Goal: Communication & Community: Answer question/provide support

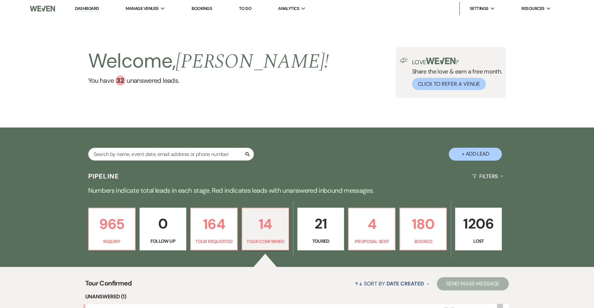
select select "4"
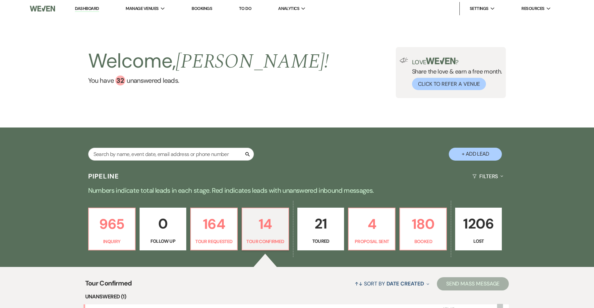
select select "4"
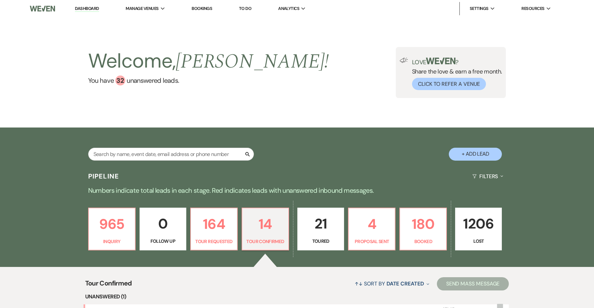
select select "4"
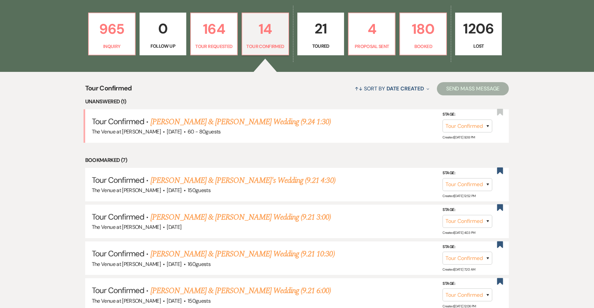
scroll to position [19, 0]
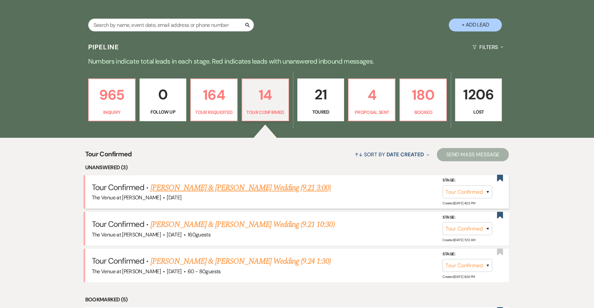
click at [275, 184] on link "[PERSON_NAME] & [PERSON_NAME] Wedding (9.21 3:00)" at bounding box center [241, 188] width 181 height 12
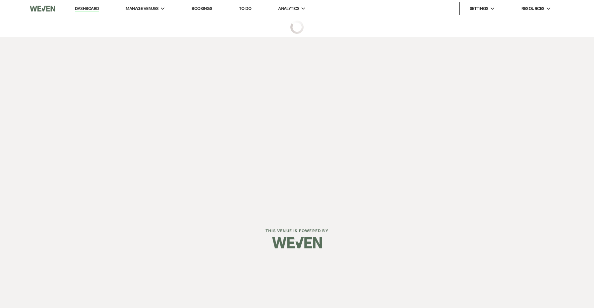
select select "4"
select select "5"
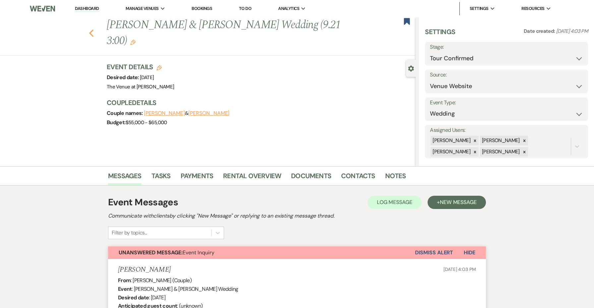
click at [91, 30] on use "button" at bounding box center [91, 33] width 4 height 7
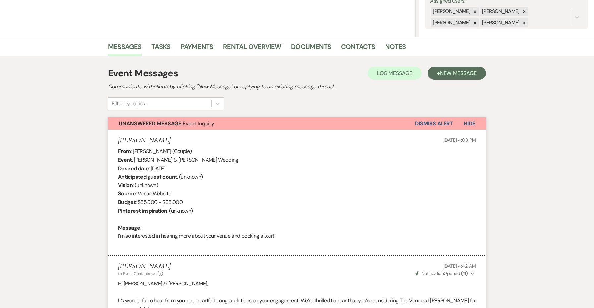
select select "4"
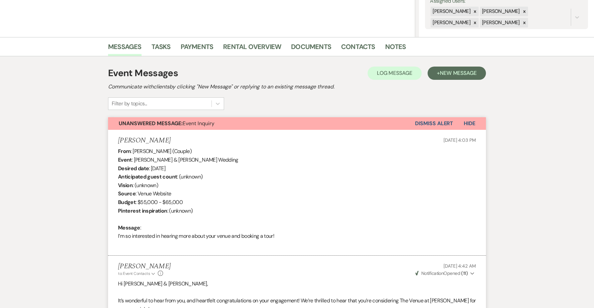
select select "4"
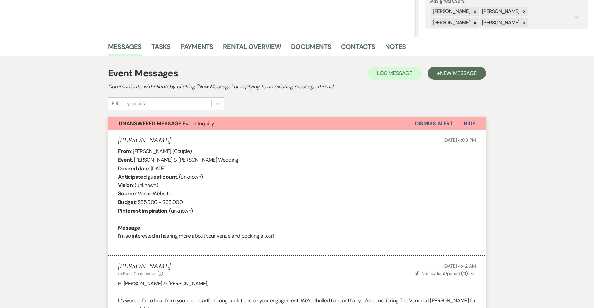
select select "4"
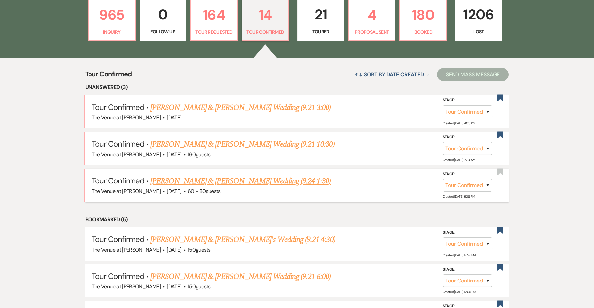
scroll to position [289, 0]
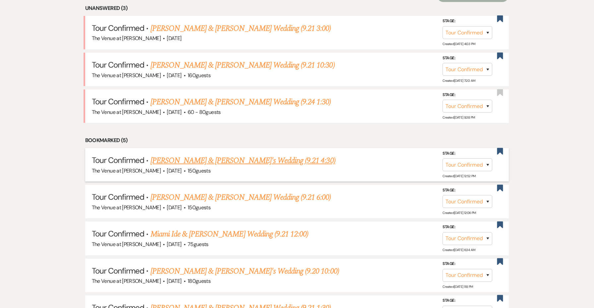
click at [219, 160] on link "[PERSON_NAME] & [PERSON_NAME]'s Wedding (9.21 4:30)" at bounding box center [243, 161] width 185 height 12
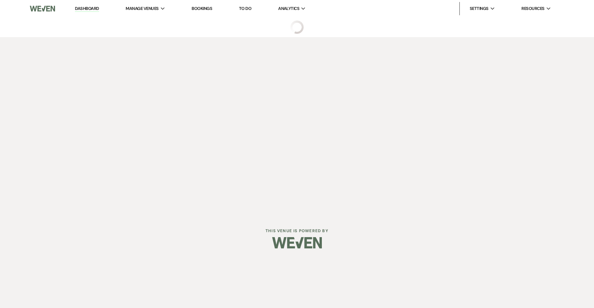
select select "4"
select select "5"
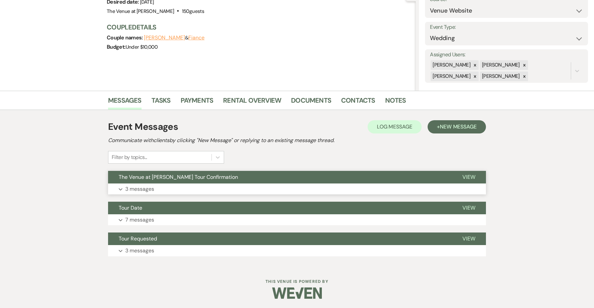
click at [211, 182] on button "The Venue at [PERSON_NAME] Tour Confirmation" at bounding box center [280, 177] width 344 height 13
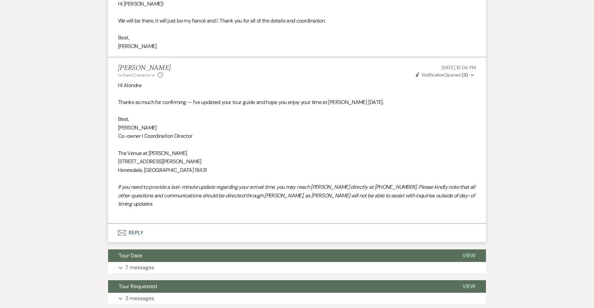
scroll to position [579, 0]
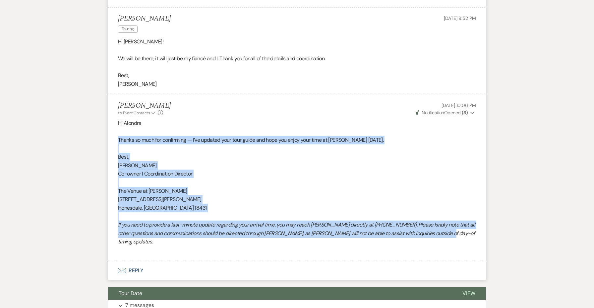
drag, startPoint x: 456, startPoint y: 218, endPoint x: 97, endPoint y: 122, distance: 372.3
copy div "Thanks so much for confirming — I’ve updated your tour guide and hope you enjoy…"
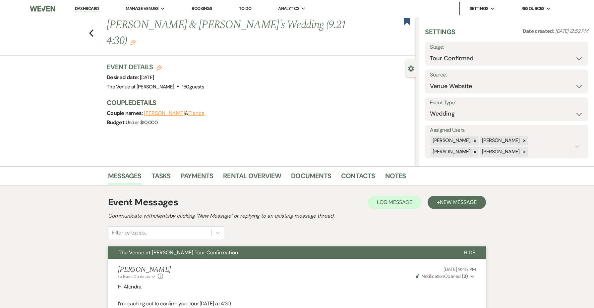
scroll to position [0, 0]
click at [86, 28] on div "Previous [PERSON_NAME] & [PERSON_NAME]'s Wedding (9.21 4:30) Edit Bookmark" at bounding box center [206, 36] width 419 height 38
click at [90, 29] on icon "Previous" at bounding box center [91, 33] width 5 height 8
select select "4"
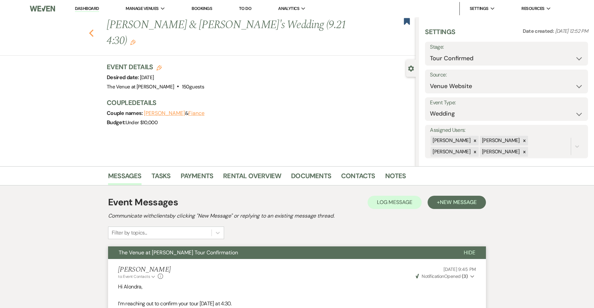
select select "4"
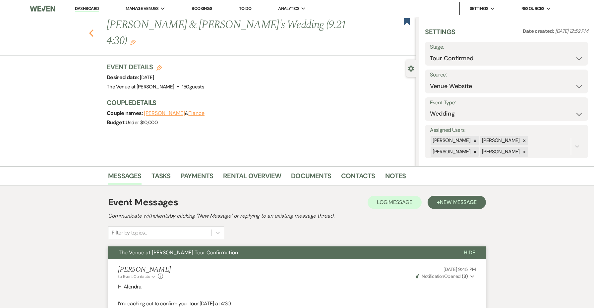
select select "4"
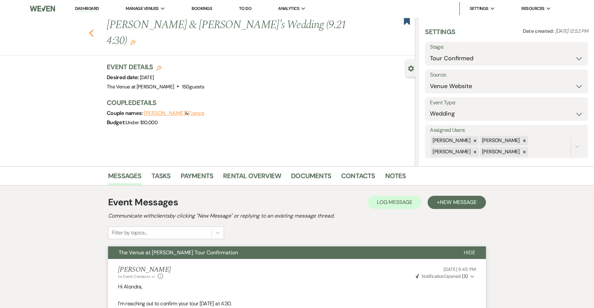
select select "4"
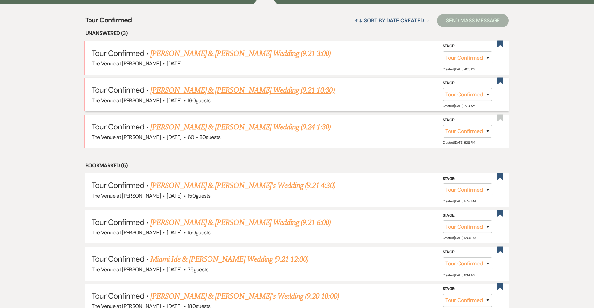
scroll to position [255, 0]
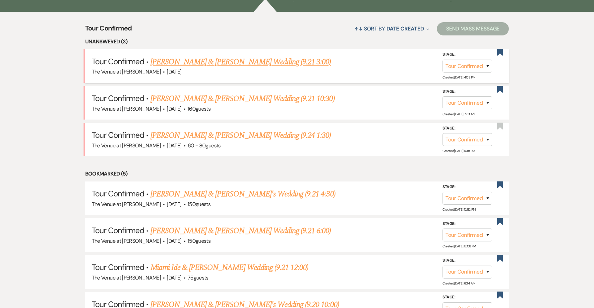
click at [208, 62] on link "[PERSON_NAME] & [PERSON_NAME] Wedding (9.21 3:00)" at bounding box center [241, 62] width 181 height 12
select select "4"
select select "5"
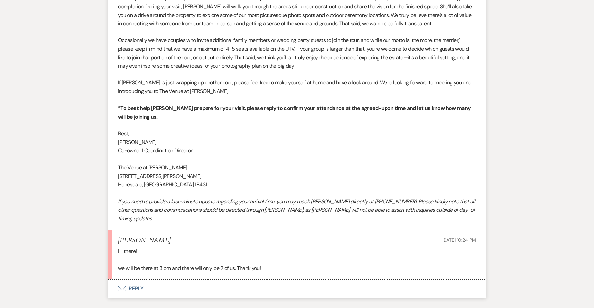
scroll to position [1700, 0]
click at [139, 280] on button "Envelope Reply" at bounding box center [297, 289] width 378 height 19
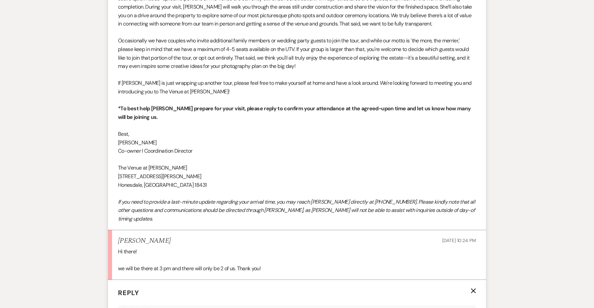
scroll to position [1826, 0]
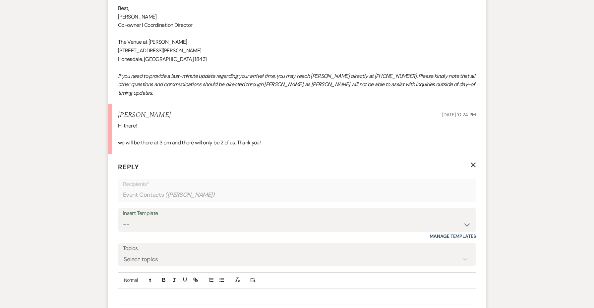
click at [144, 289] on div at bounding box center [297, 296] width 358 height 15
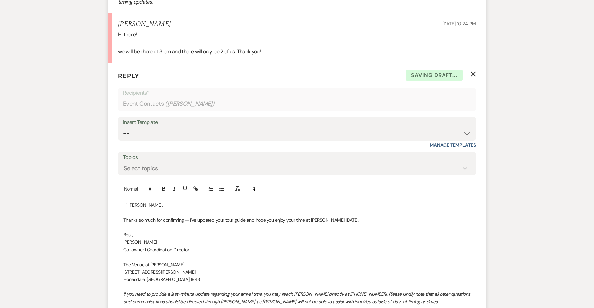
scroll to position [1986, 0]
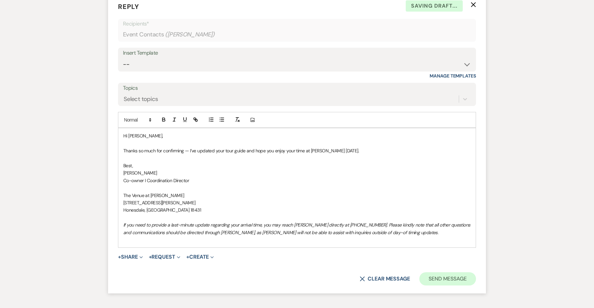
click at [443, 273] on button "Send Message" at bounding box center [448, 279] width 57 height 13
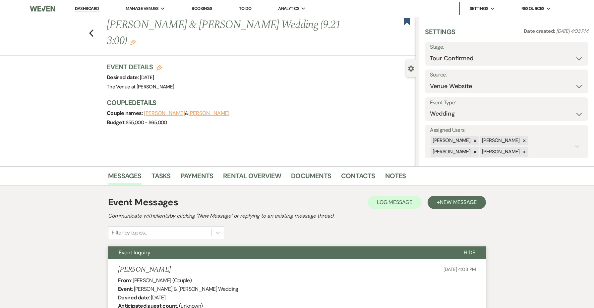
scroll to position [0, 0]
click at [92, 29] on icon "Previous" at bounding box center [91, 33] width 5 height 8
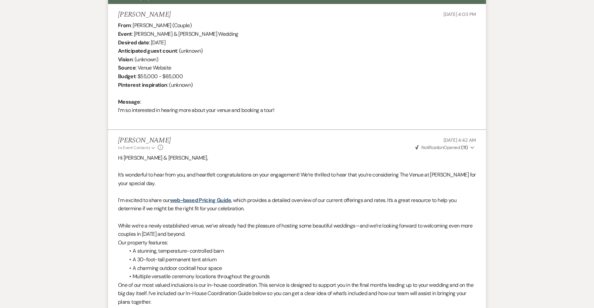
select select "4"
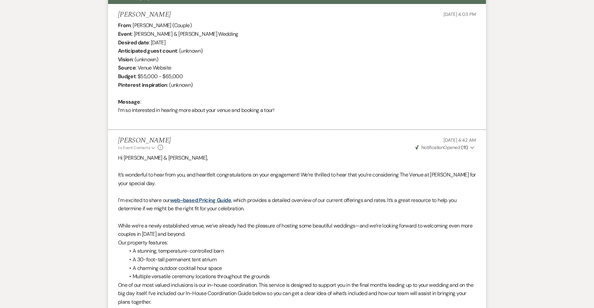
select select "4"
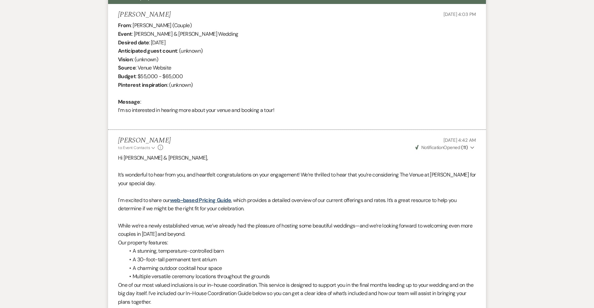
select select "4"
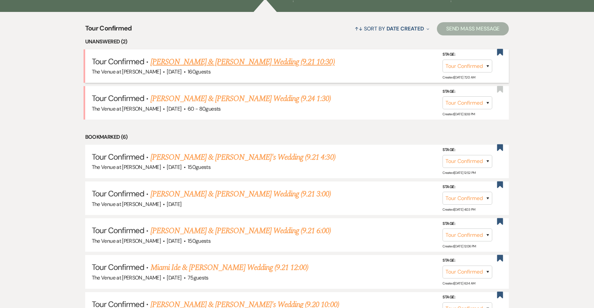
click at [228, 63] on link "[PERSON_NAME] & [PERSON_NAME] Wedding (9.21 10:30)" at bounding box center [243, 62] width 184 height 12
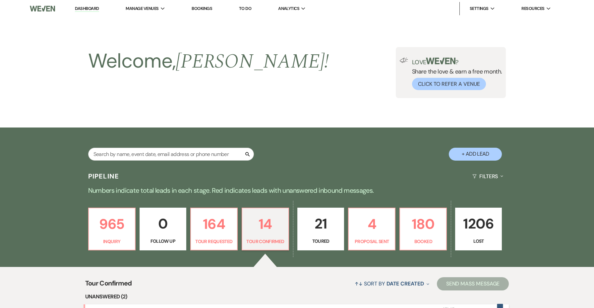
select select "4"
select select "5"
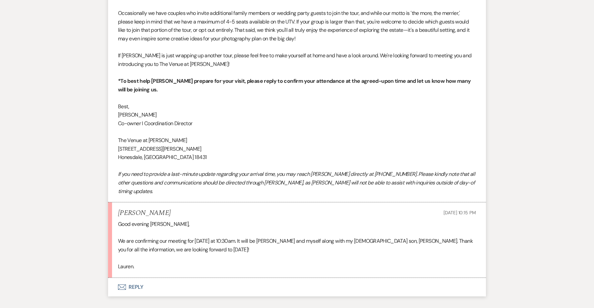
click at [139, 278] on button "Envelope Reply" at bounding box center [297, 287] width 378 height 19
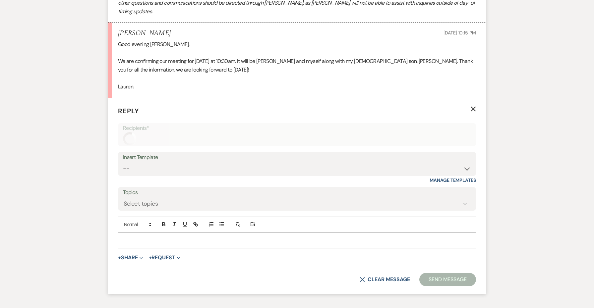
scroll to position [1774, 0]
click at [149, 232] on div at bounding box center [297, 239] width 358 height 15
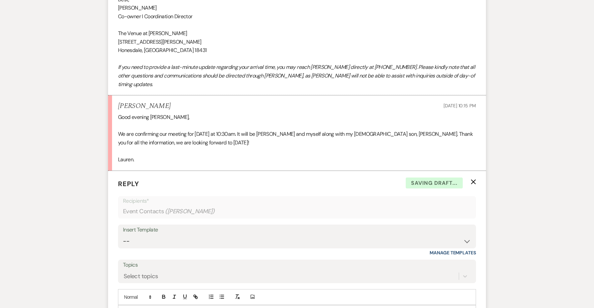
scroll to position [1645, 0]
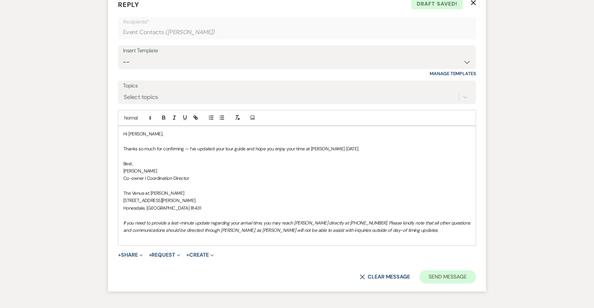
click at [456, 271] on button "Send Message" at bounding box center [448, 277] width 57 height 13
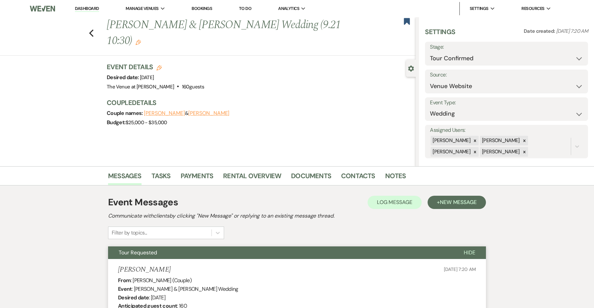
scroll to position [0, 0]
click at [94, 33] on icon "Previous" at bounding box center [91, 33] width 5 height 8
select select "4"
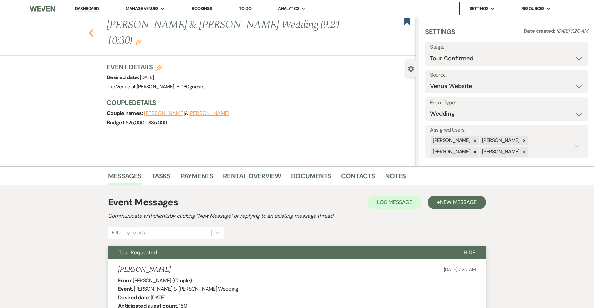
select select "4"
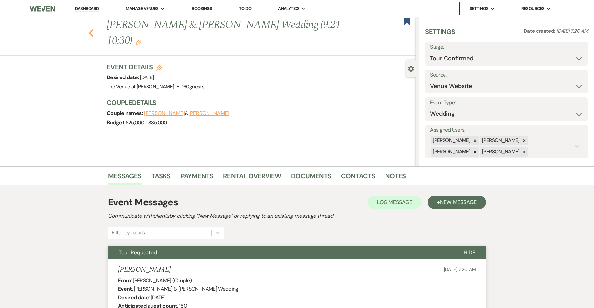
select select "4"
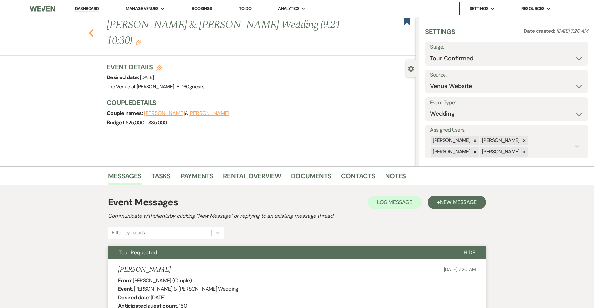
select select "4"
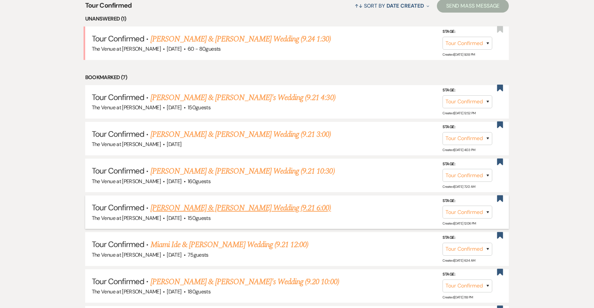
scroll to position [286, 0]
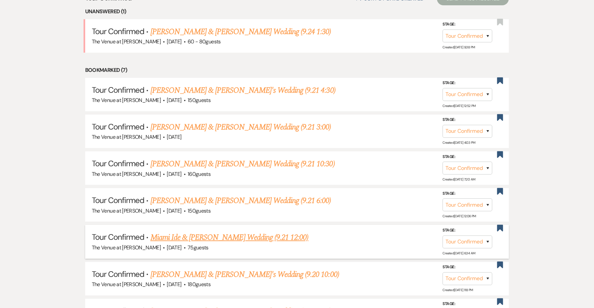
click at [240, 234] on link "Miami Ide & [PERSON_NAME] Wedding (9.21 12:00)" at bounding box center [230, 238] width 158 height 12
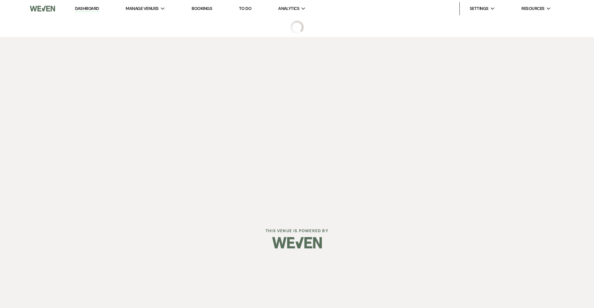
select select "4"
select select "5"
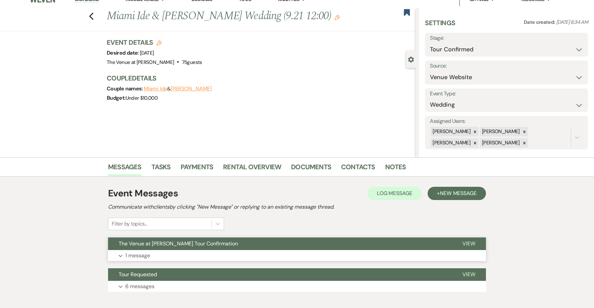
click at [239, 246] on button "The Venue at [PERSON_NAME] Tour Confirmation" at bounding box center [280, 244] width 344 height 13
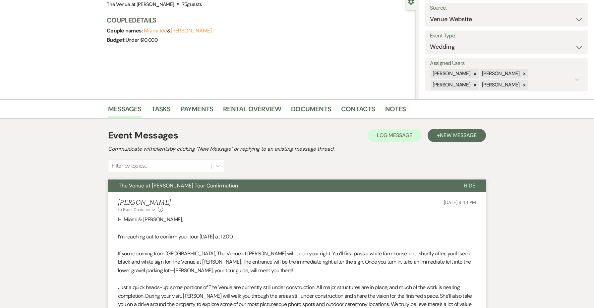
scroll to position [167, 0]
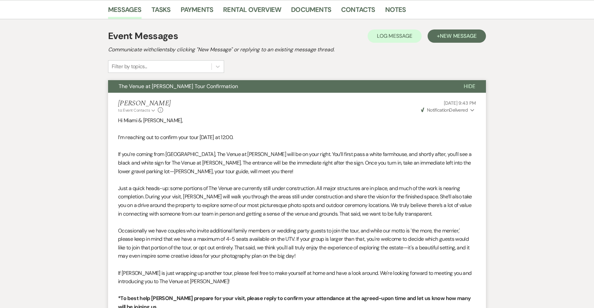
click at [460, 115] on li "[PERSON_NAME] to: Event Contacts Expand Info [DATE] 9:43 PM Weven Check Notific…" at bounding box center [297, 257] width 378 height 328
click at [460, 112] on span "Weven Check Notification Delivered" at bounding box center [444, 110] width 47 height 6
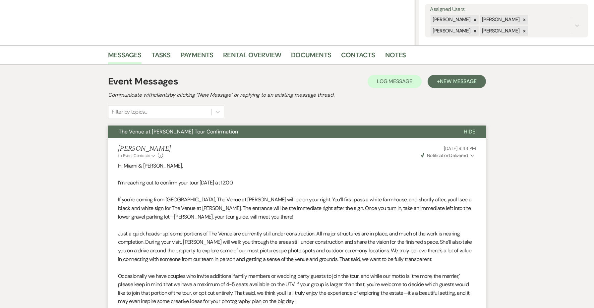
scroll to position [115, 0]
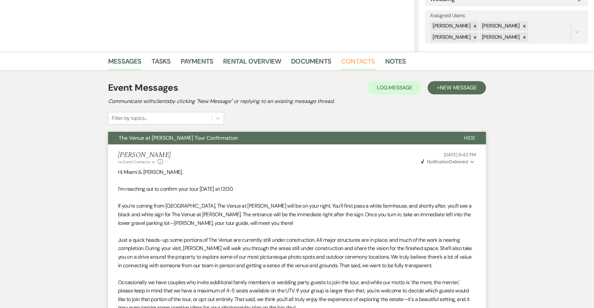
click at [352, 66] on link "Contacts" at bounding box center [358, 63] width 34 height 15
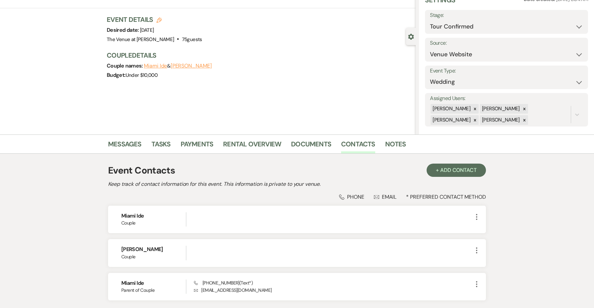
scroll to position [62, 0]
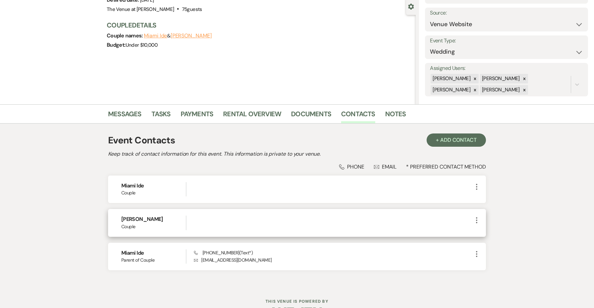
click at [315, 230] on div "[PERSON_NAME] Couple More" at bounding box center [297, 223] width 378 height 28
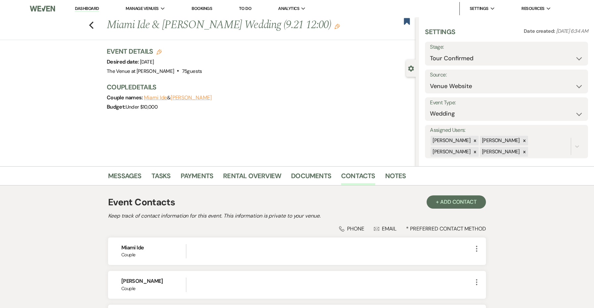
scroll to position [0, 0]
click at [91, 26] on use "button" at bounding box center [91, 25] width 4 height 7
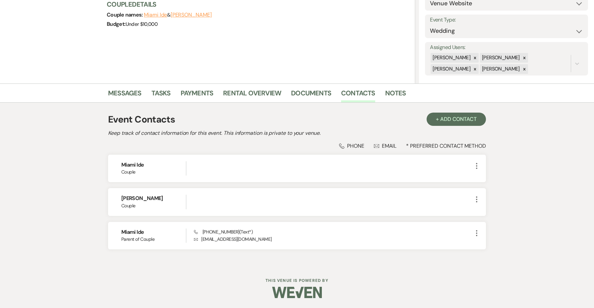
select select "4"
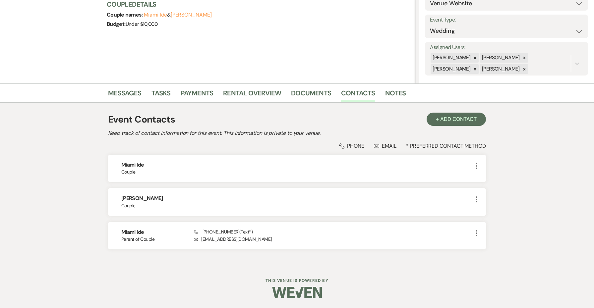
select select "4"
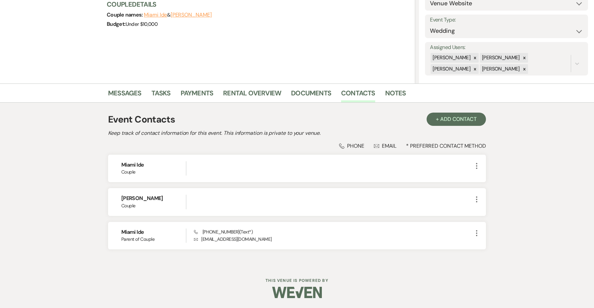
select select "4"
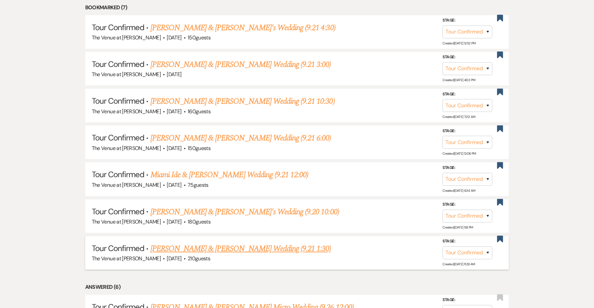
scroll to position [272, 0]
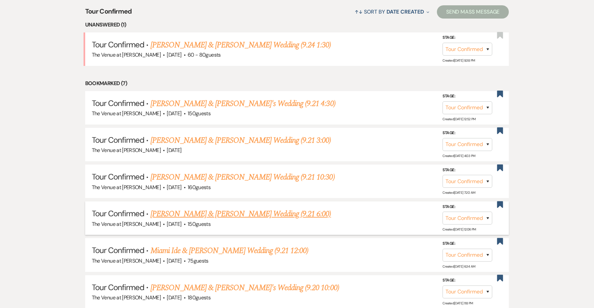
click at [223, 208] on link "[PERSON_NAME] & [PERSON_NAME] Wedding (9.21 6:00)" at bounding box center [241, 214] width 181 height 12
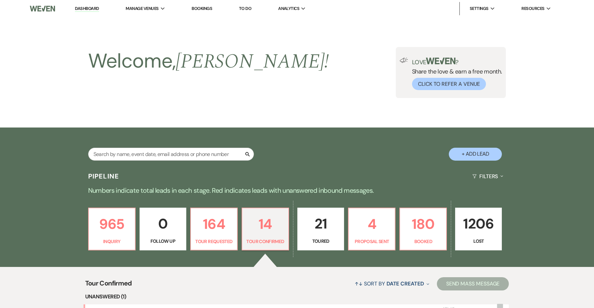
select select "4"
select select "5"
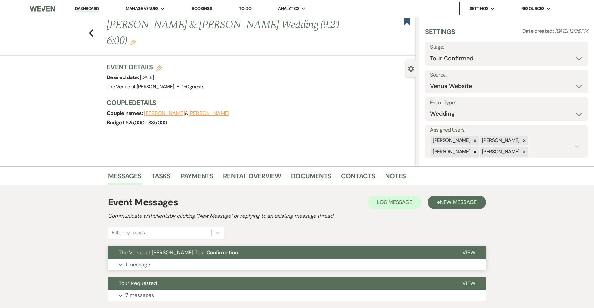
click at [227, 266] on button "Expand 1 message" at bounding box center [297, 264] width 378 height 11
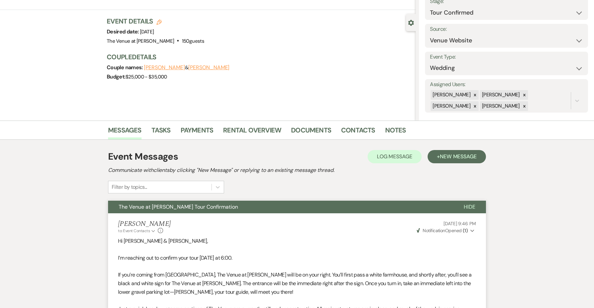
scroll to position [46, 0]
click at [446, 230] on span "Weven Check Notification Opened ( 1 )" at bounding box center [442, 231] width 51 height 6
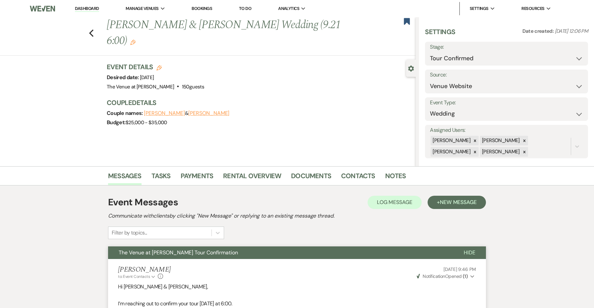
scroll to position [0, 0]
click at [323, 235] on div "Event Messages Log Log Message + New Message Communicate with clients by clicki…" at bounding box center [297, 218] width 378 height 44
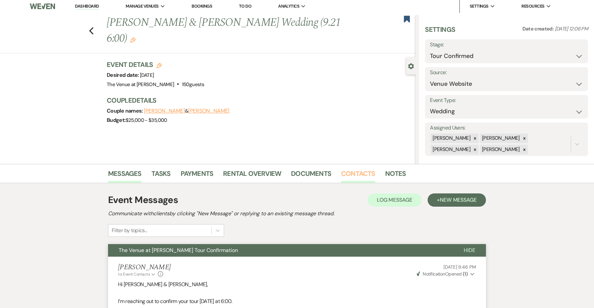
click at [354, 172] on link "Contacts" at bounding box center [358, 175] width 34 height 15
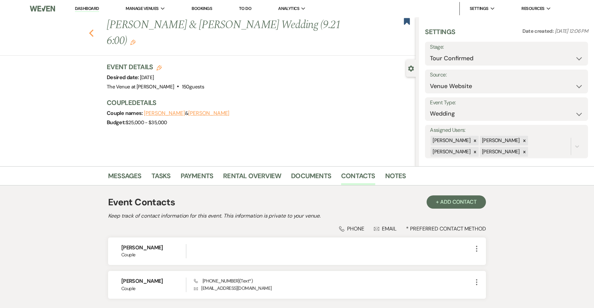
click at [92, 30] on icon "Previous" at bounding box center [91, 33] width 5 height 8
select select "4"
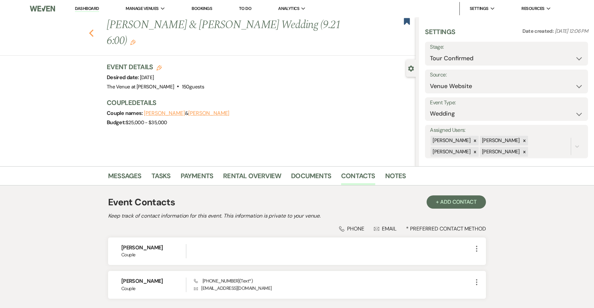
select select "4"
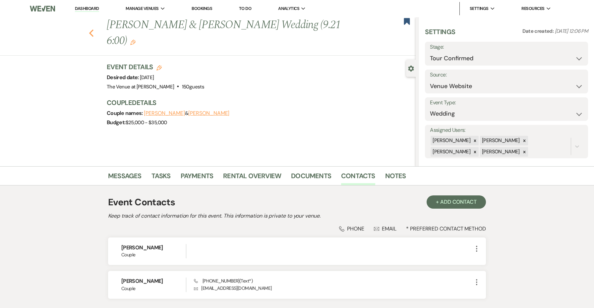
select select "4"
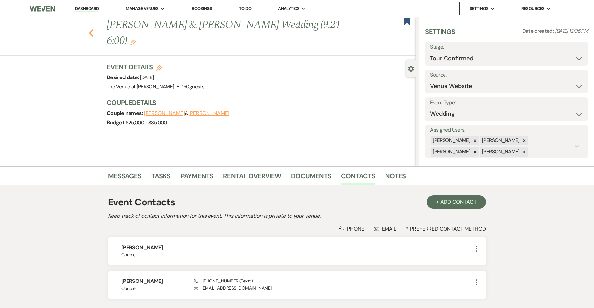
select select "4"
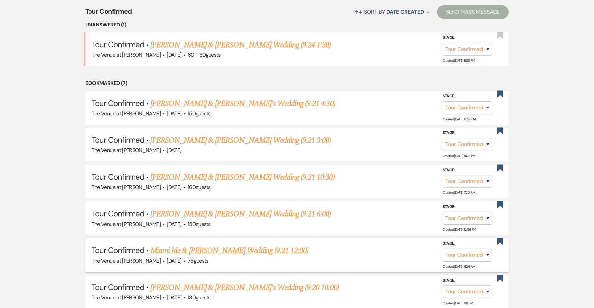
click at [205, 245] on link "Miami Ide & [PERSON_NAME] Wedding (9.21 12:00)" at bounding box center [230, 251] width 158 height 12
select select "4"
select select "5"
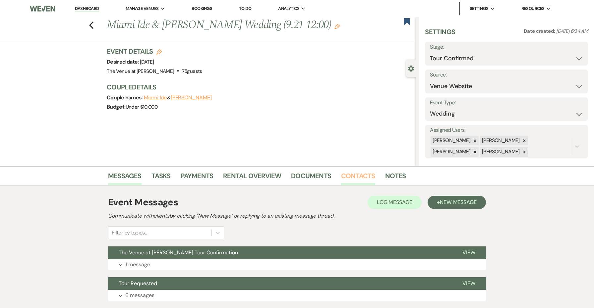
click at [368, 176] on link "Contacts" at bounding box center [358, 178] width 34 height 15
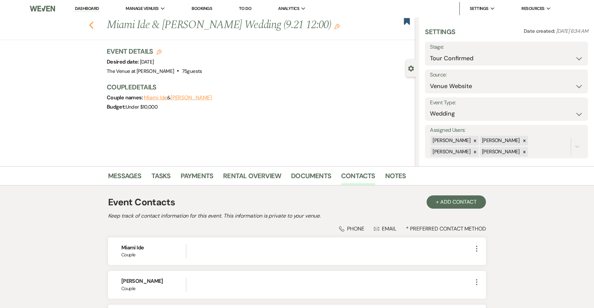
click at [92, 21] on icon "Previous" at bounding box center [91, 25] width 5 height 8
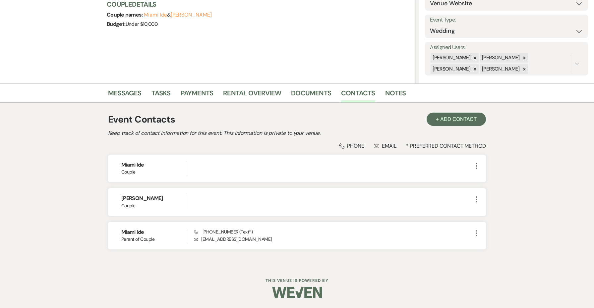
select select "4"
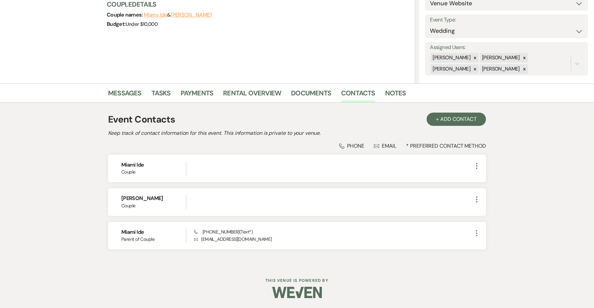
select select "4"
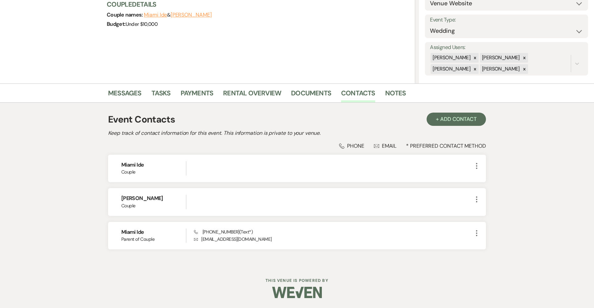
select select "4"
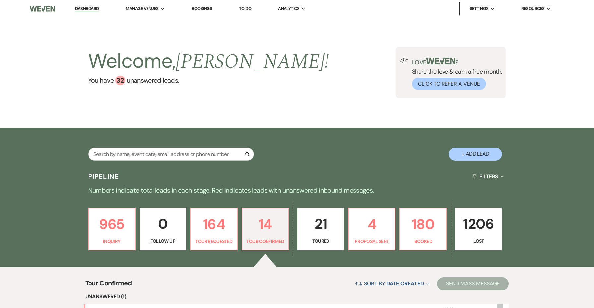
scroll to position [0, 0]
click at [221, 216] on p "164" at bounding box center [214, 224] width 38 height 22
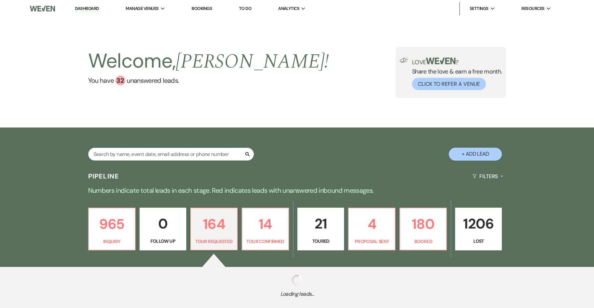
select select "2"
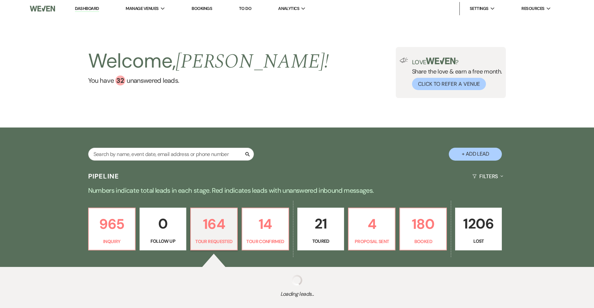
select select "2"
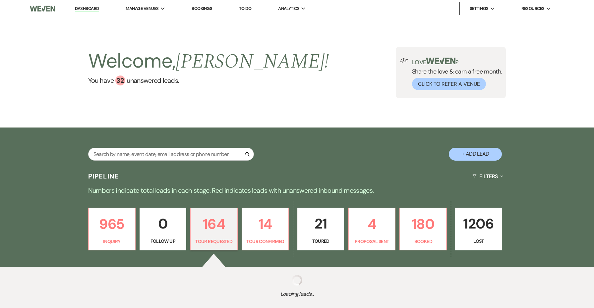
select select "2"
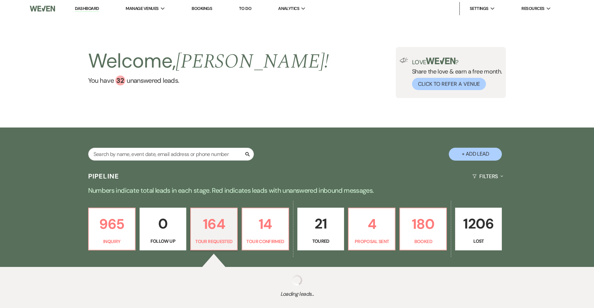
select select "2"
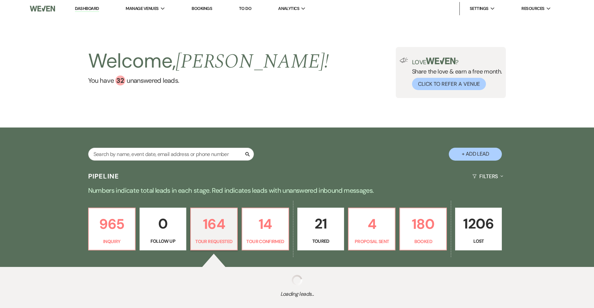
select select "2"
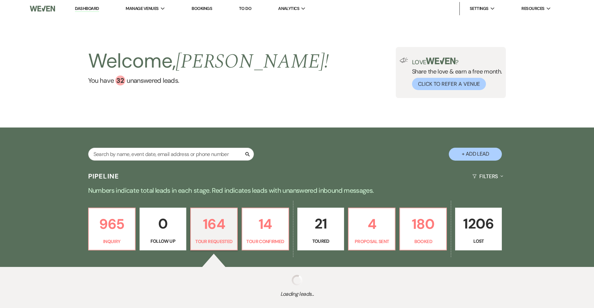
select select "2"
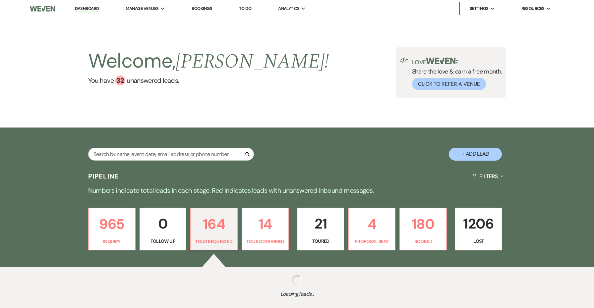
select select "2"
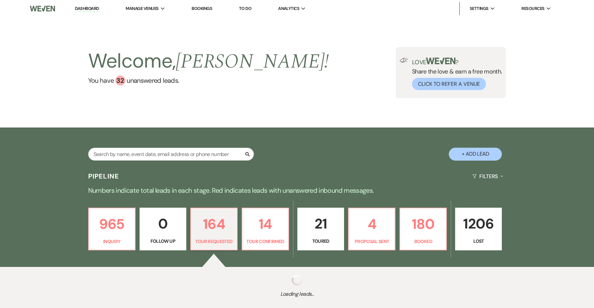
select select "2"
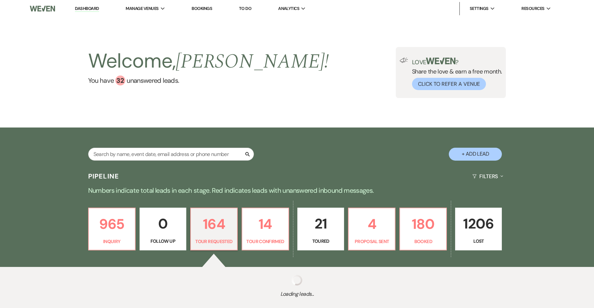
select select "2"
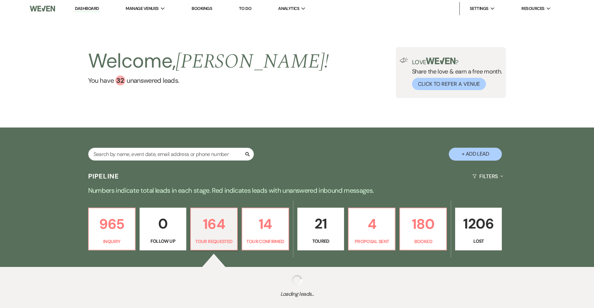
select select "2"
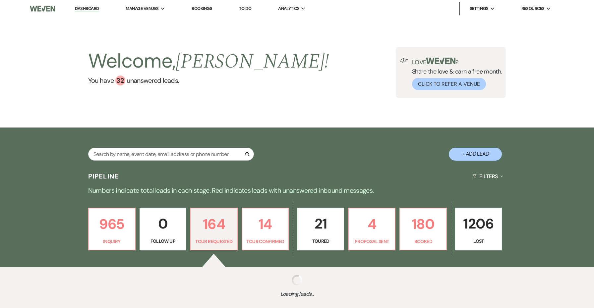
select select "2"
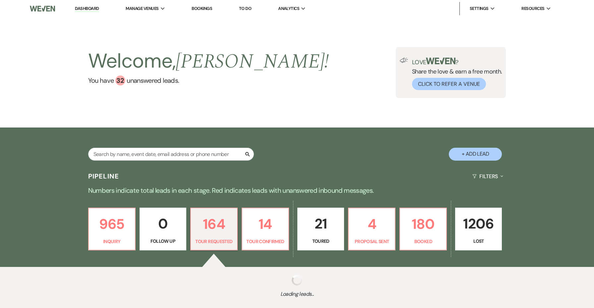
select select "2"
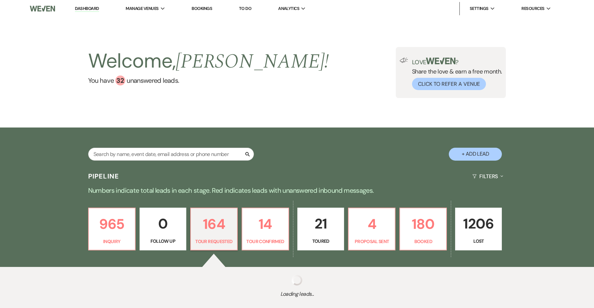
select select "2"
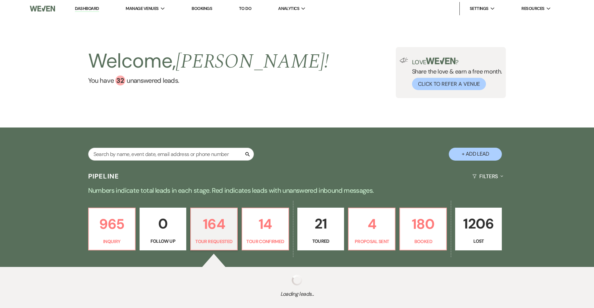
select select "2"
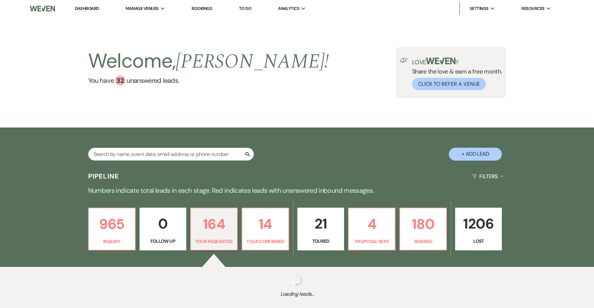
select select "2"
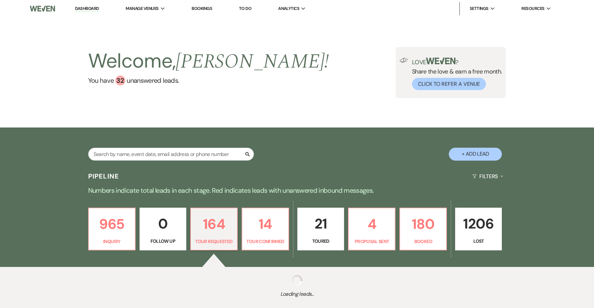
select select "2"
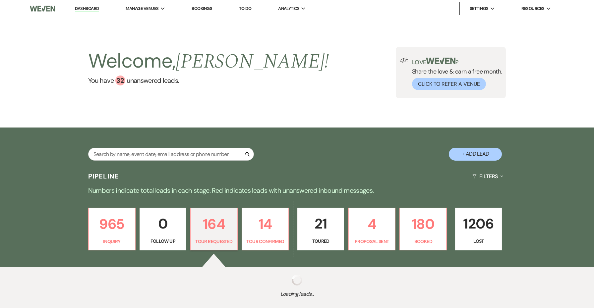
select select "2"
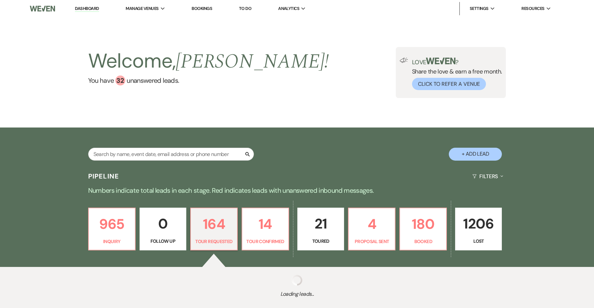
select select "2"
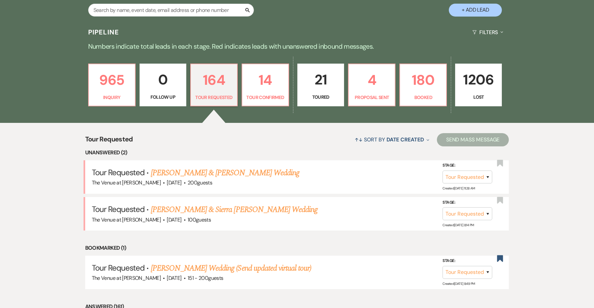
scroll to position [146, 0]
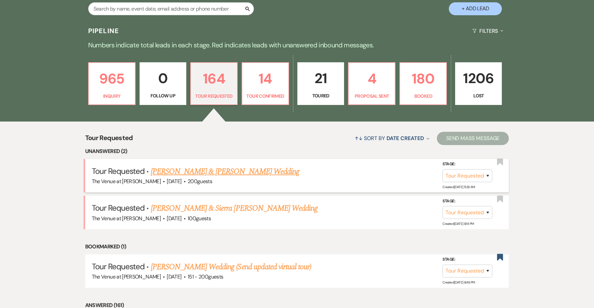
click at [211, 171] on link "[PERSON_NAME] & [PERSON_NAME] Wedding" at bounding box center [225, 172] width 149 height 12
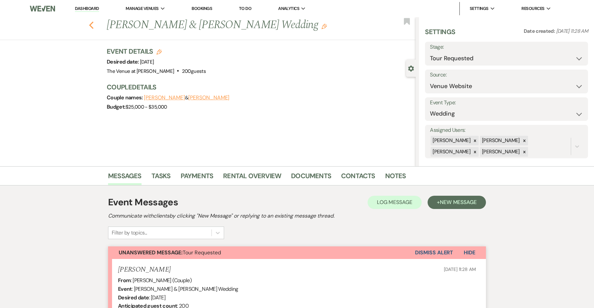
click at [91, 27] on use "button" at bounding box center [91, 25] width 4 height 7
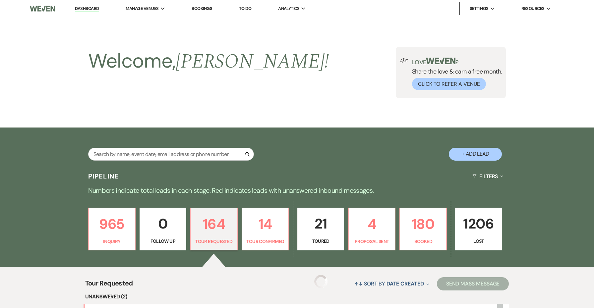
scroll to position [146, 0]
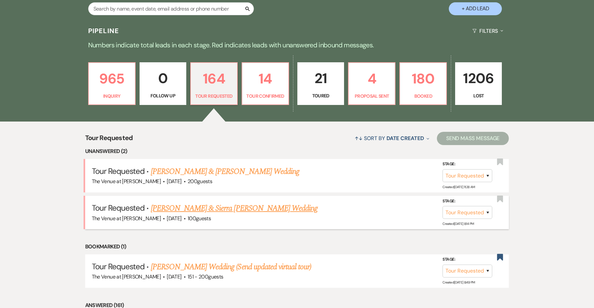
click at [197, 210] on link "[PERSON_NAME] & Sierra [PERSON_NAME] Wedding" at bounding box center [234, 209] width 167 height 12
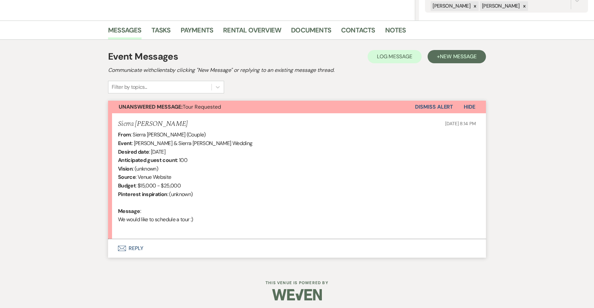
scroll to position [146, 0]
click at [137, 247] on button "Envelope Reply" at bounding box center [297, 249] width 378 height 19
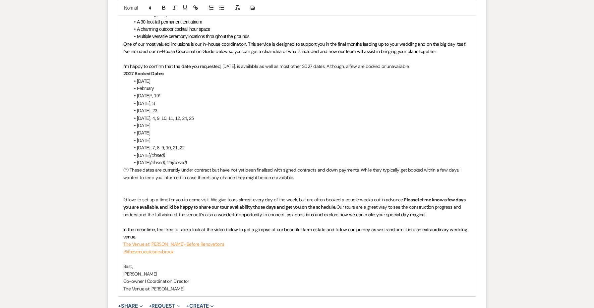
scroll to position [630, 0]
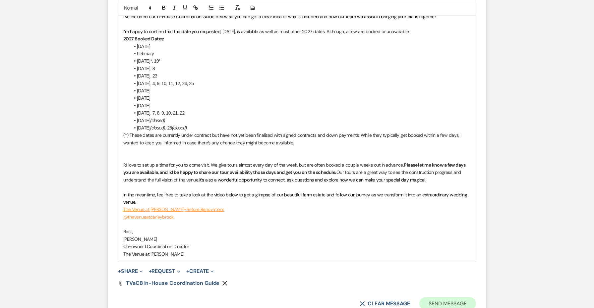
click at [449, 298] on button "Send Message" at bounding box center [448, 304] width 57 height 13
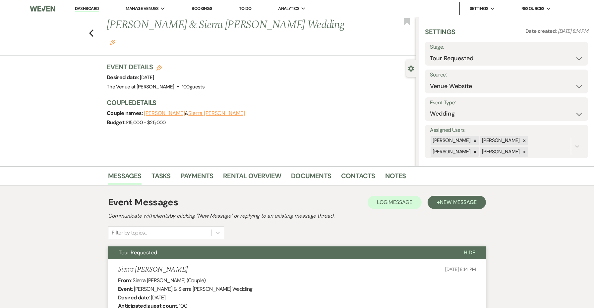
scroll to position [0, 0]
click at [94, 25] on div "Previous [PERSON_NAME] & Sierra [PERSON_NAME] Wedding Edit Bookmark" at bounding box center [206, 36] width 419 height 38
click at [93, 29] on icon "Previous" at bounding box center [91, 33] width 5 height 8
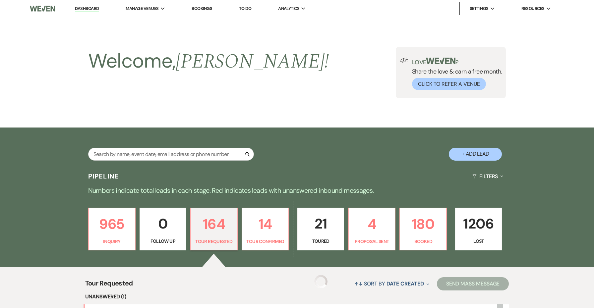
scroll to position [146, 0]
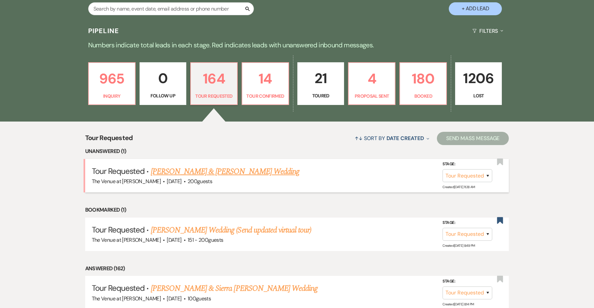
click at [207, 173] on link "[PERSON_NAME] & [PERSON_NAME] Wedding" at bounding box center [225, 172] width 149 height 12
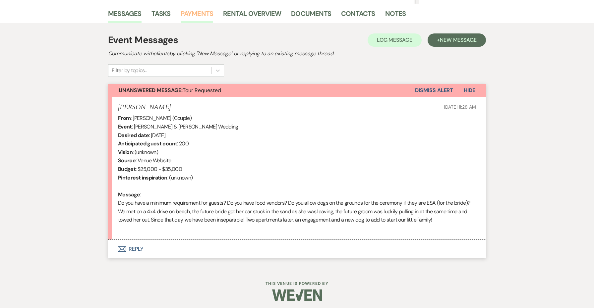
scroll to position [162, 0]
click at [138, 246] on button "Envelope Reply" at bounding box center [297, 249] width 378 height 19
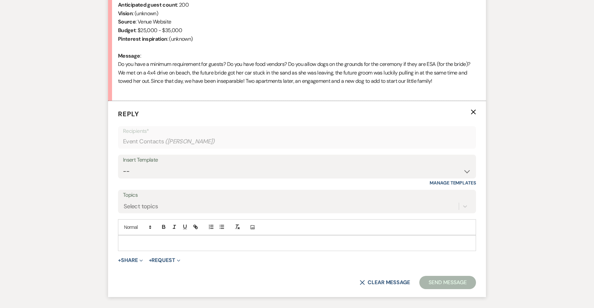
scroll to position [343, 0]
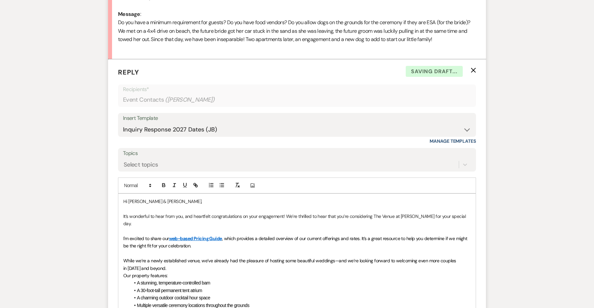
click at [206, 235] on p "I'm excited to share our web-based Pricing Guide , which provides a detailed ov…" at bounding box center [297, 242] width 348 height 15
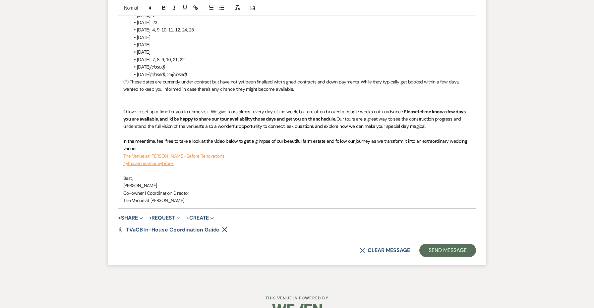
scroll to position [707, 0]
click at [450, 245] on button "Send Message" at bounding box center [448, 251] width 57 height 13
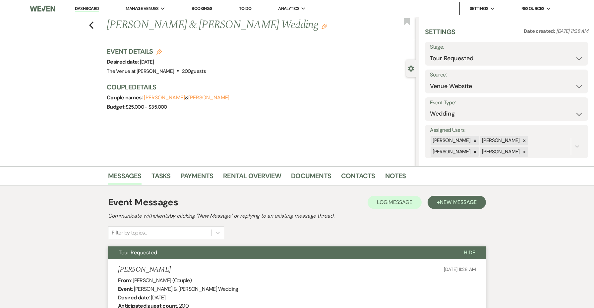
scroll to position [0, 0]
click at [93, 27] on icon "Previous" at bounding box center [91, 25] width 5 height 8
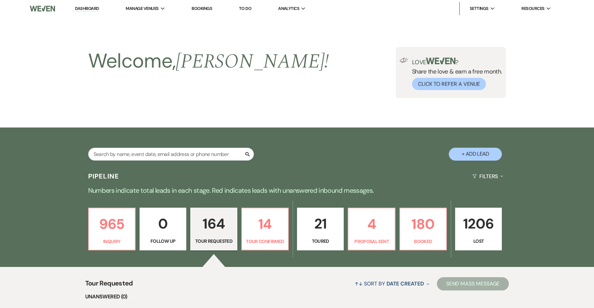
scroll to position [146, 0]
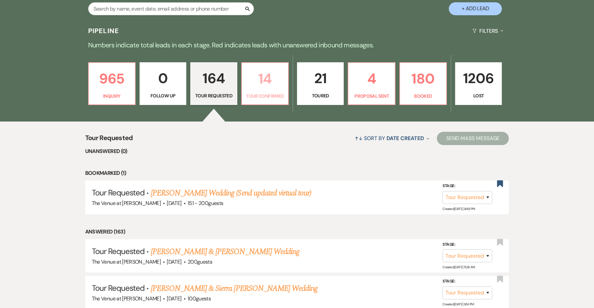
click at [283, 90] on link "14 Tour Confirmed" at bounding box center [264, 83] width 47 height 43
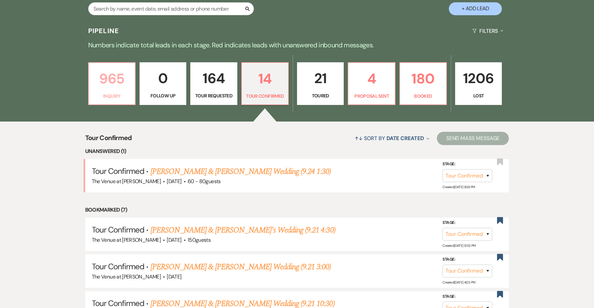
click at [127, 93] on p "Inquiry" at bounding box center [112, 96] width 38 height 7
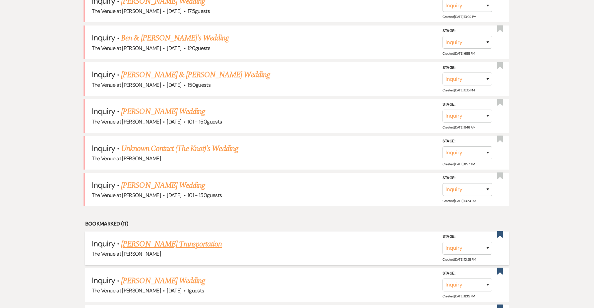
scroll to position [314, 0]
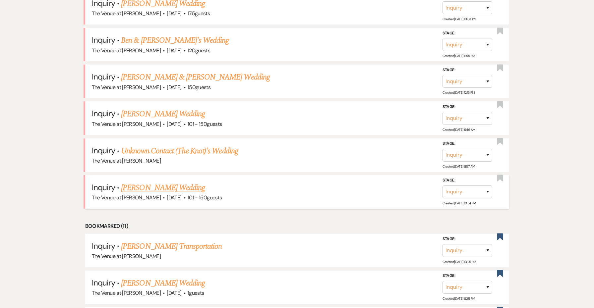
click at [142, 182] on link "[PERSON_NAME] Wedding" at bounding box center [163, 188] width 84 height 12
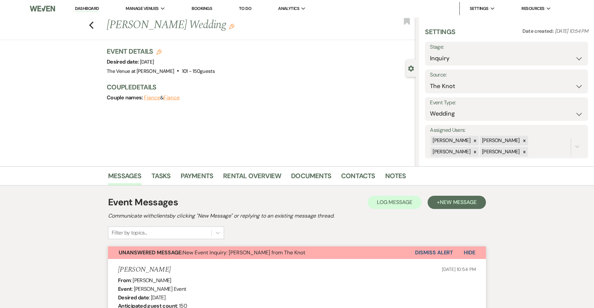
click at [91, 30] on div "Previous [PERSON_NAME] Wedding Edit Bookmark" at bounding box center [206, 28] width 419 height 23
click at [91, 23] on icon "Previous" at bounding box center [91, 25] width 5 height 8
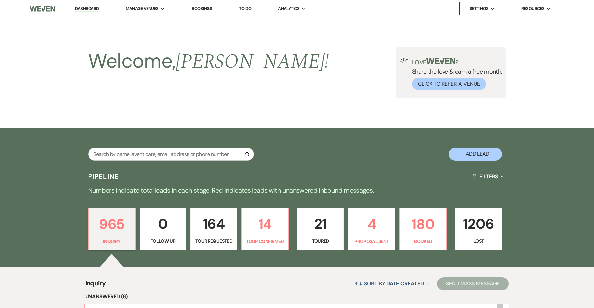
scroll to position [314, 0]
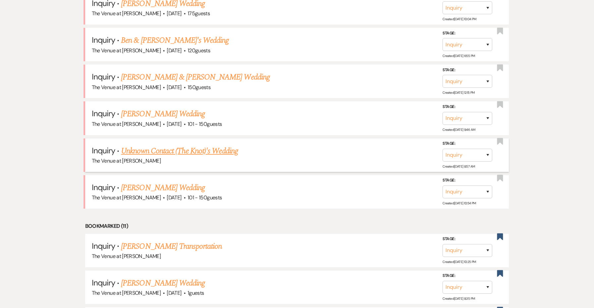
click at [146, 148] on link "Unknown Contact (The Knot)'s Wedding" at bounding box center [179, 151] width 117 height 12
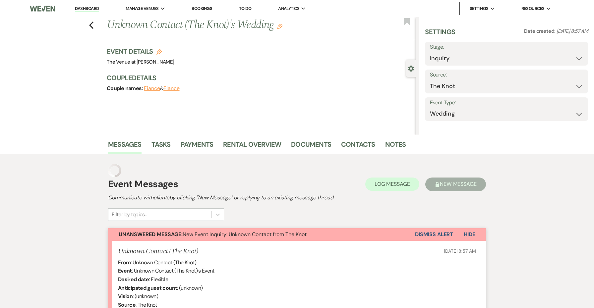
click at [146, 135] on div "Previous Unknown Contact (The Knot)'s Wedding Edit Bookmark Gear Settings Setti…" at bounding box center [208, 76] width 416 height 118
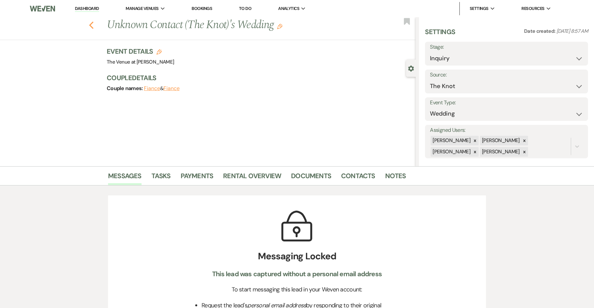
click at [89, 27] on icon "Previous" at bounding box center [91, 25] width 5 height 8
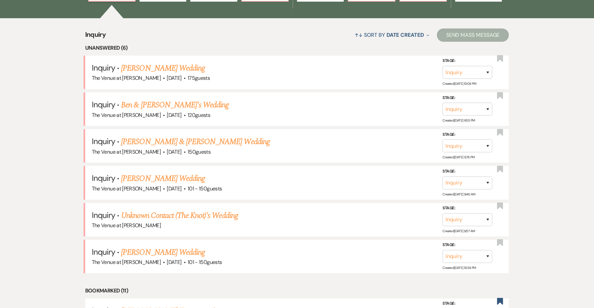
scroll to position [211, 0]
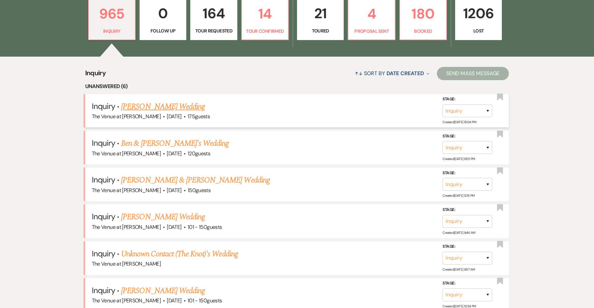
click at [178, 108] on link "[PERSON_NAME] Wedding" at bounding box center [163, 107] width 84 height 12
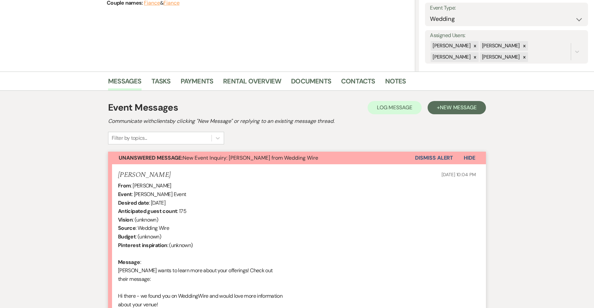
scroll to position [231, 0]
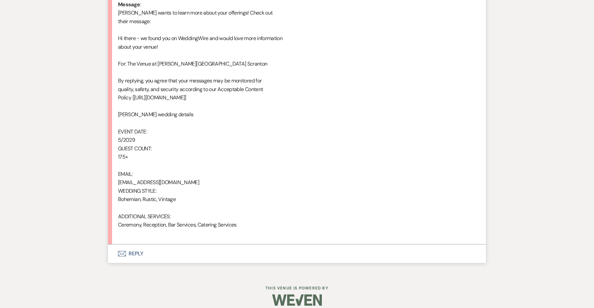
click at [139, 247] on button "Envelope Reply" at bounding box center [297, 254] width 378 height 19
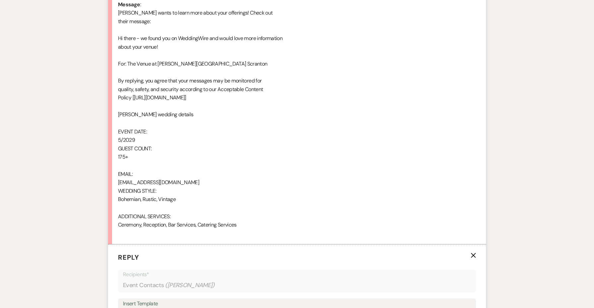
scroll to position [534, 0]
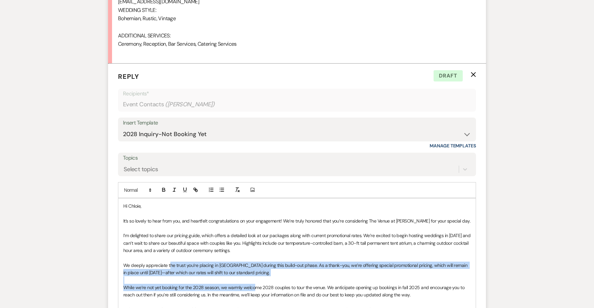
drag, startPoint x: 253, startPoint y: 274, endPoint x: 171, endPoint y: 259, distance: 84.0
click at [171, 259] on div "Hi [PERSON_NAME], It’s so lovely to hear from you, and heartfelt congratulation…" at bounding box center [297, 299] width 358 height 201
click at [171, 262] on p "We deeply appreciate the trust you’re placing in [GEOGRAPHIC_DATA] during this …" at bounding box center [297, 269] width 348 height 15
drag, startPoint x: 247, startPoint y: 263, endPoint x: 118, endPoint y: 248, distance: 129.9
click at [118, 248] on div "Hi [PERSON_NAME], It’s so lovely to hear from you, and heartfelt congratulation…" at bounding box center [297, 299] width 358 height 202
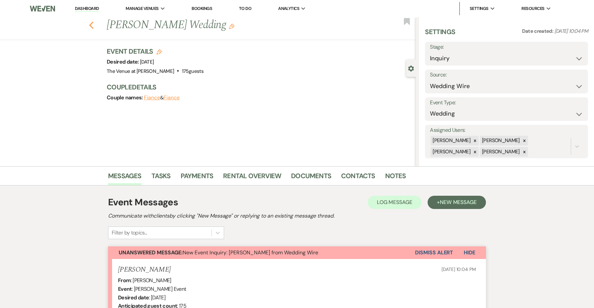
scroll to position [0, 0]
click at [92, 25] on icon "Previous" at bounding box center [91, 25] width 5 height 8
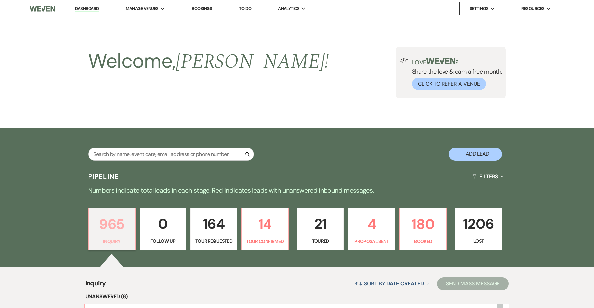
scroll to position [211, 0]
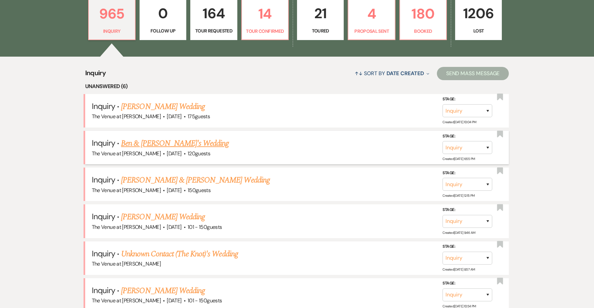
click at [187, 140] on link "Ben & [PERSON_NAME]'s Wedding" at bounding box center [175, 144] width 108 height 12
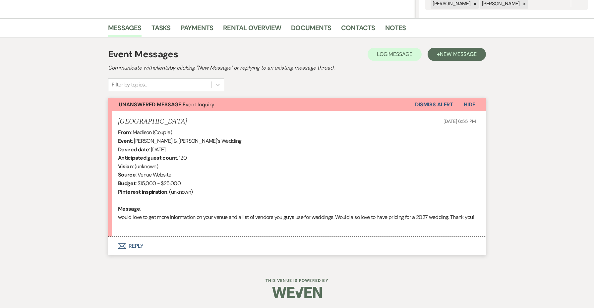
scroll to position [154, 0]
click at [139, 247] on button "Envelope Reply" at bounding box center [297, 246] width 378 height 19
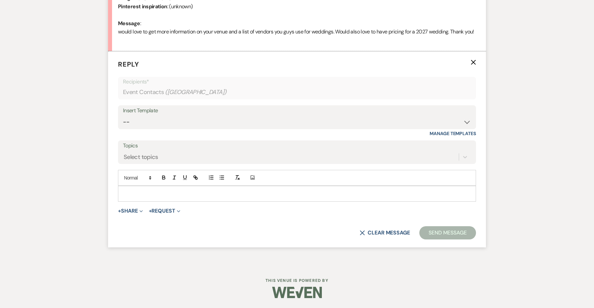
scroll to position [335, 0]
click at [186, 137] on div "Insert Template -- Weven Planning Portal Introduction: Booked Events (TVaCB) To…" at bounding box center [297, 120] width 358 height 31
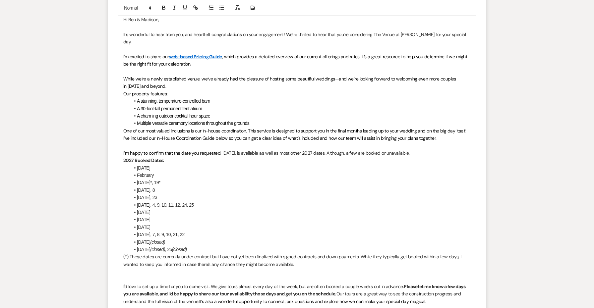
scroll to position [536, 0]
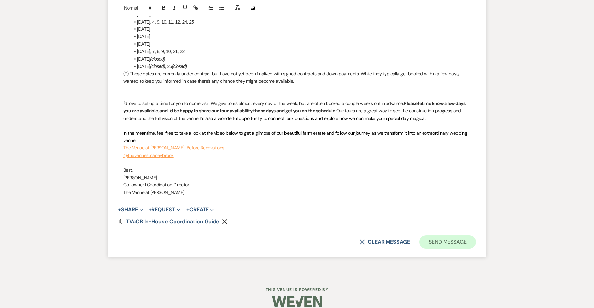
click at [452, 236] on button "Send Message" at bounding box center [448, 242] width 57 height 13
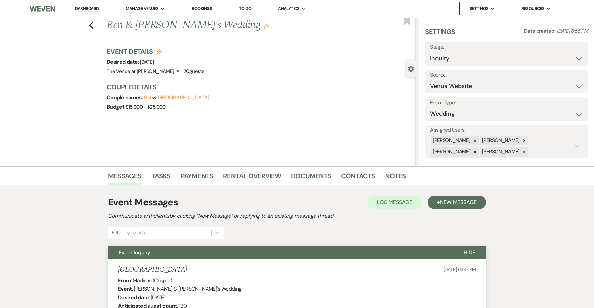
scroll to position [0, 0]
click at [92, 27] on icon "Previous" at bounding box center [91, 25] width 5 height 8
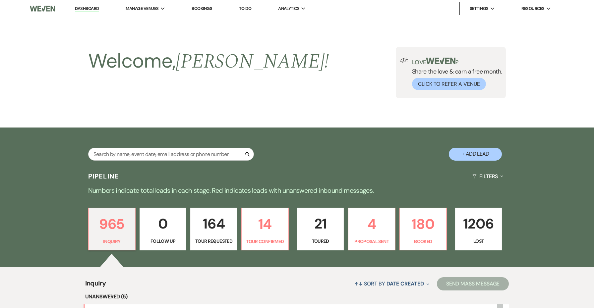
scroll to position [211, 0]
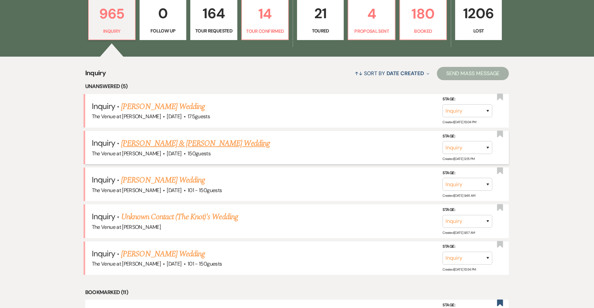
click at [189, 143] on link "[PERSON_NAME] & [PERSON_NAME] Wedding" at bounding box center [195, 144] width 149 height 12
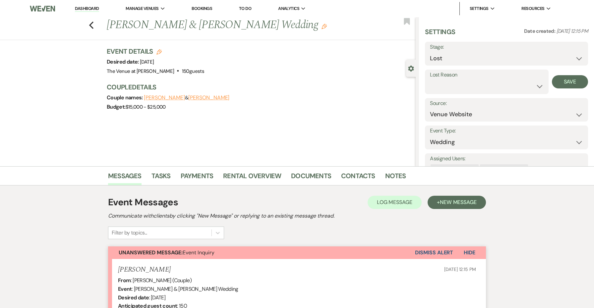
click at [458, 79] on label "Lost Reason" at bounding box center [486, 75] width 113 height 10
click at [565, 83] on button "Save" at bounding box center [570, 81] width 36 height 13
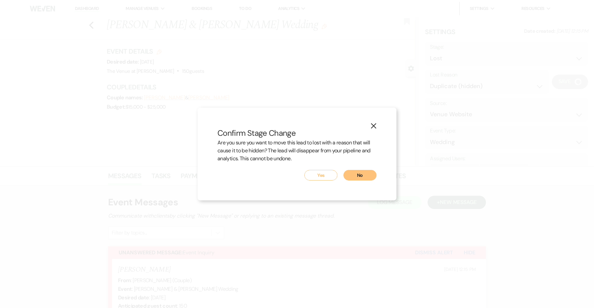
click at [315, 173] on button "Yes" at bounding box center [320, 175] width 33 height 11
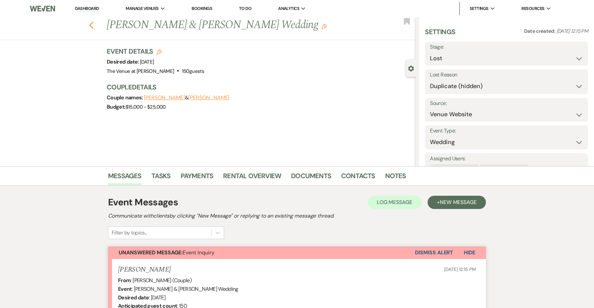
click at [91, 25] on use "button" at bounding box center [91, 25] width 4 height 7
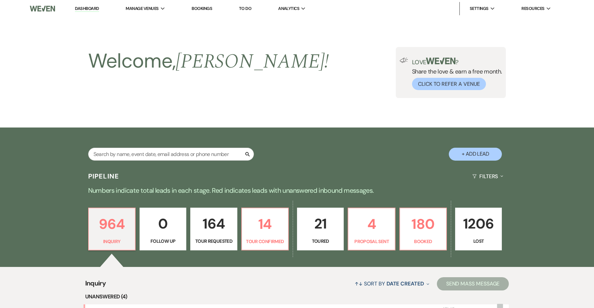
scroll to position [211, 0]
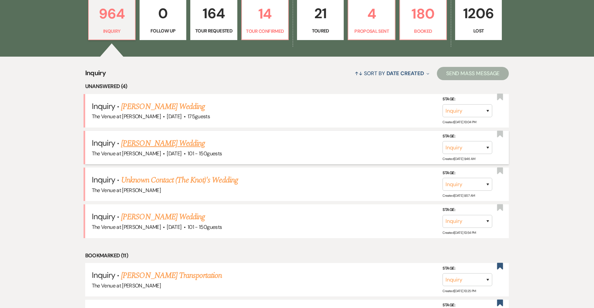
click at [171, 140] on link "[PERSON_NAME] Wedding" at bounding box center [163, 144] width 84 height 12
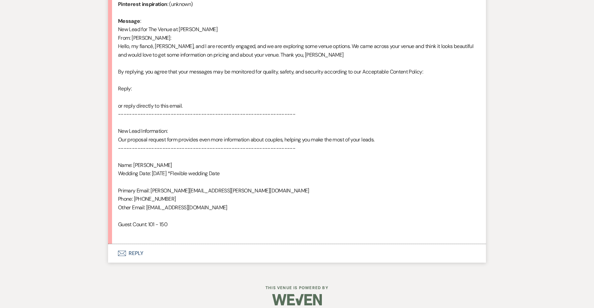
click at [135, 248] on button "Envelope Reply" at bounding box center [297, 253] width 378 height 19
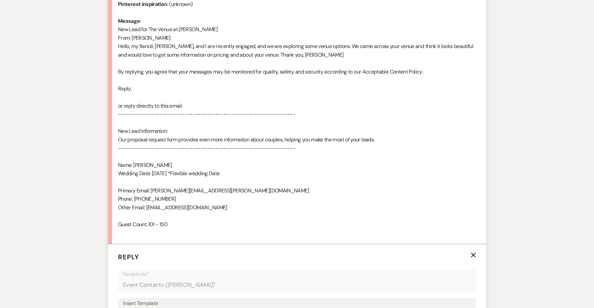
scroll to position [517, 0]
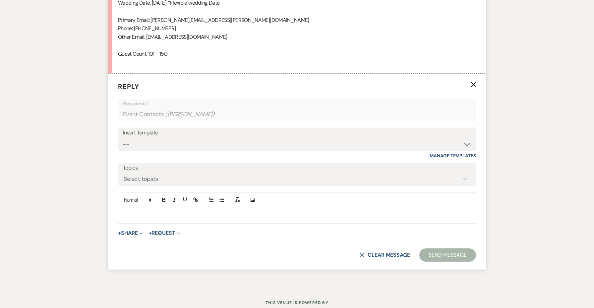
click at [135, 248] on form "Reply X Recipients* Event Contacts ( [PERSON_NAME] ) Insert Template -- Weven P…" at bounding box center [297, 172] width 378 height 196
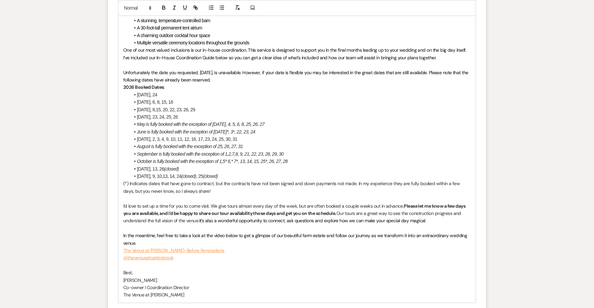
scroll to position [846, 0]
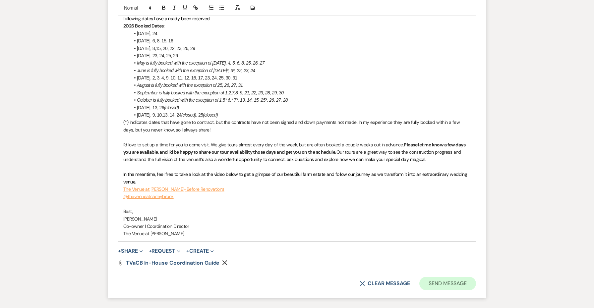
click at [459, 277] on button "Send Message" at bounding box center [448, 283] width 57 height 13
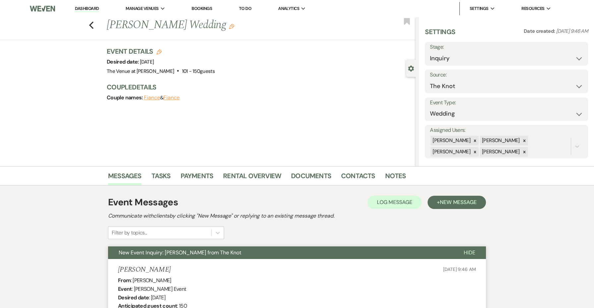
scroll to position [0, 0]
click at [91, 22] on icon "Previous" at bounding box center [91, 25] width 5 height 8
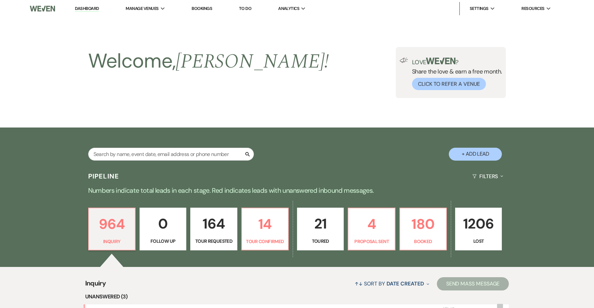
scroll to position [211, 0]
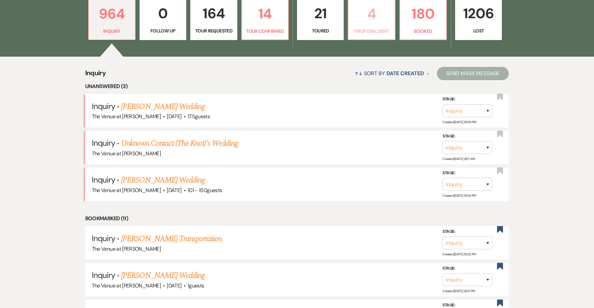
click at [369, 20] on p "4" at bounding box center [372, 14] width 38 height 22
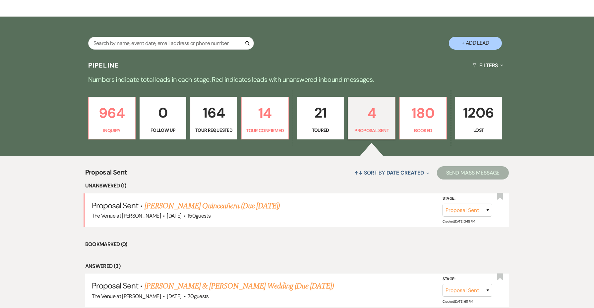
scroll to position [120, 0]
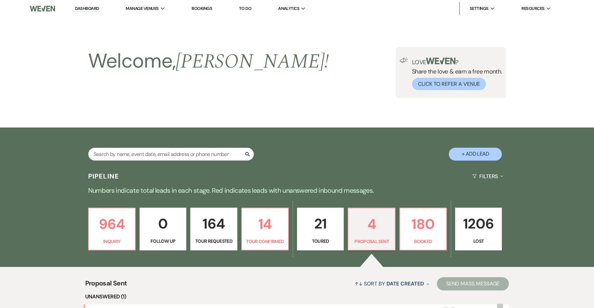
click at [278, 238] on p "Tour Confirmed" at bounding box center [265, 241] width 38 height 7
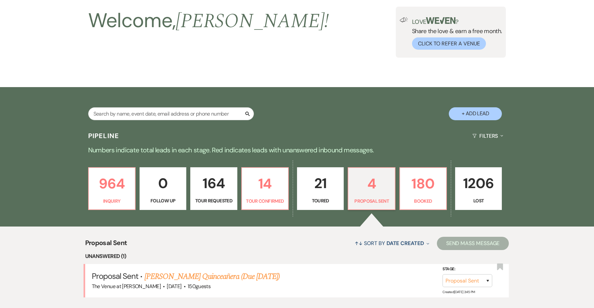
select select "4"
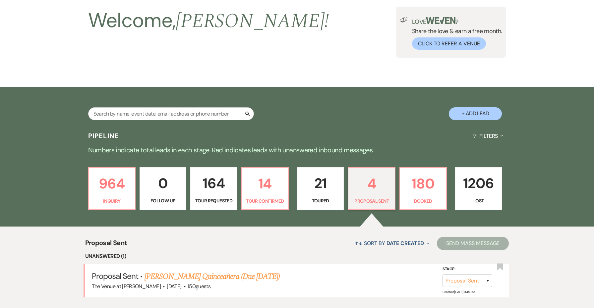
select select "4"
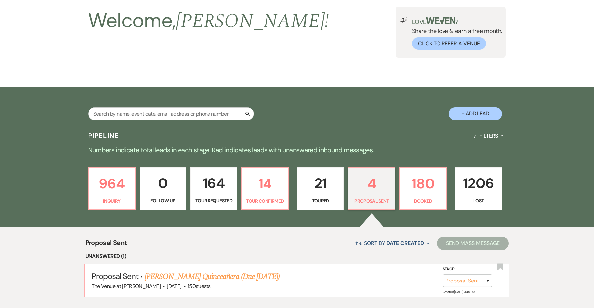
select select "4"
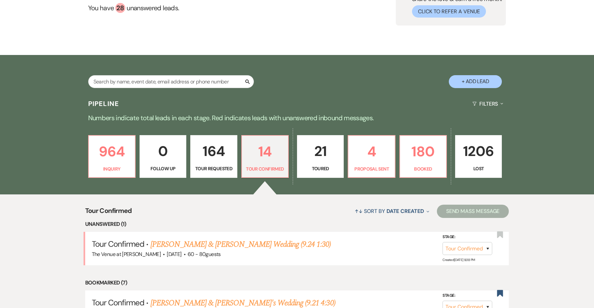
scroll to position [148, 0]
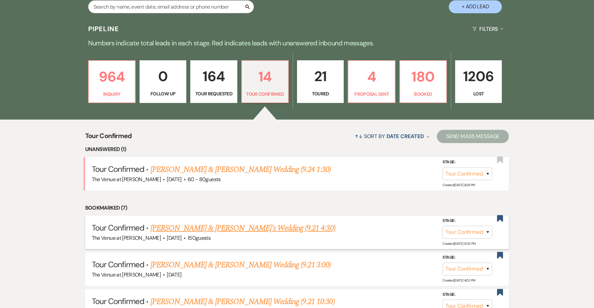
click at [266, 235] on div "The Venue at Carley Brook · May 25, 2026 · 150 guests" at bounding box center [297, 238] width 411 height 9
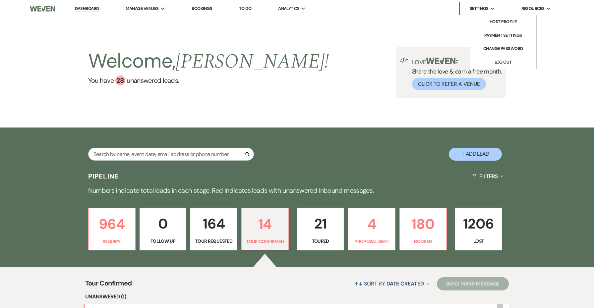
scroll to position [0, 0]
click at [505, 60] on link "Log Out" at bounding box center [503, 62] width 66 height 13
